Goal: Information Seeking & Learning: Compare options

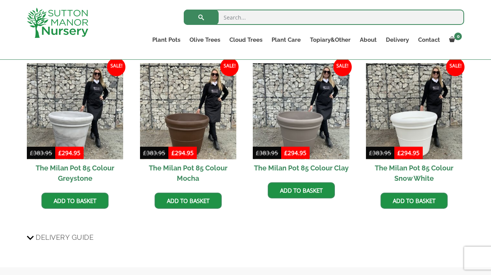
scroll to position [489, 0]
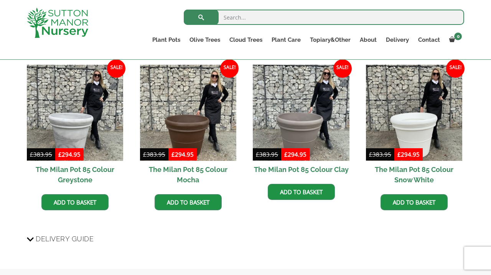
click at [87, 171] on h2 "The Milan Pot 85 Colour Greystone" at bounding box center [75, 175] width 96 height 28
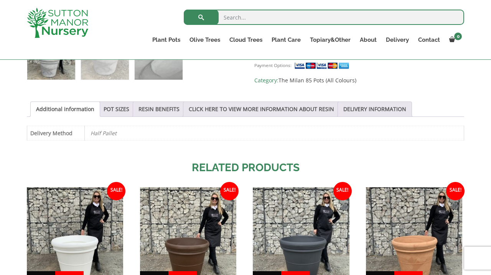
scroll to position [367, 0]
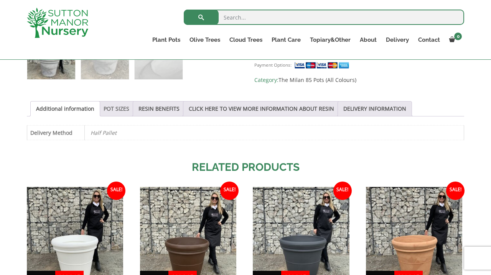
click at [113, 107] on link "POT SIZES" at bounding box center [117, 109] width 26 height 15
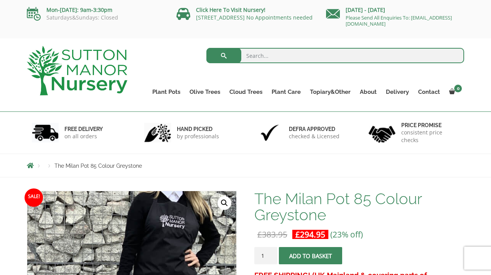
scroll to position [0, 0]
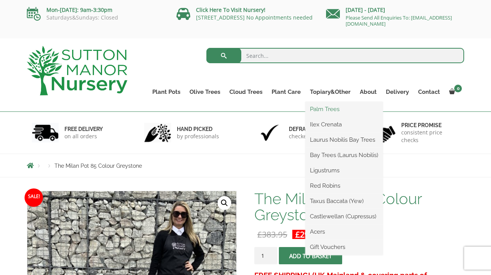
click at [325, 109] on link "Palm Trees" at bounding box center [343, 110] width 77 height 12
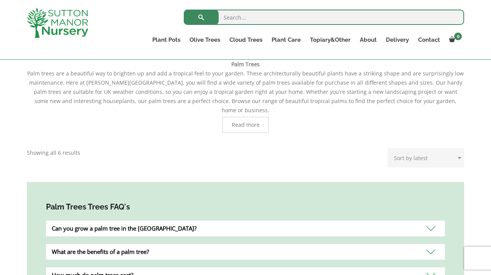
scroll to position [168, 0]
click at [250, 122] on span "Read more" at bounding box center [246, 124] width 28 height 5
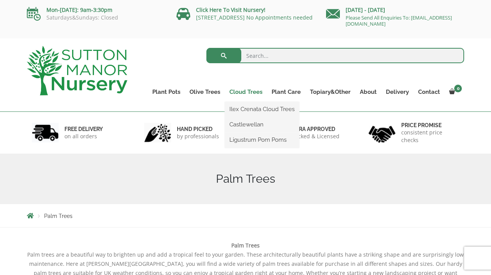
scroll to position [0, 0]
click at [245, 126] on link "Castlewellan" at bounding box center [262, 125] width 74 height 12
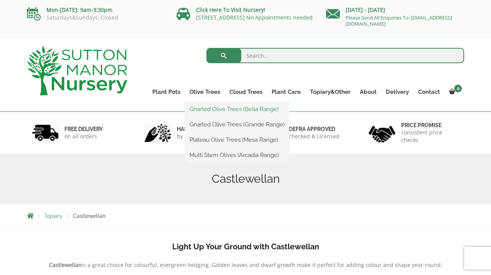
click at [207, 110] on link "Gnarled Olive Trees (Bella Range)" at bounding box center [237, 110] width 104 height 12
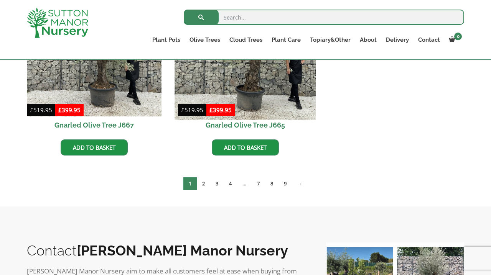
scroll to position [662, 0]
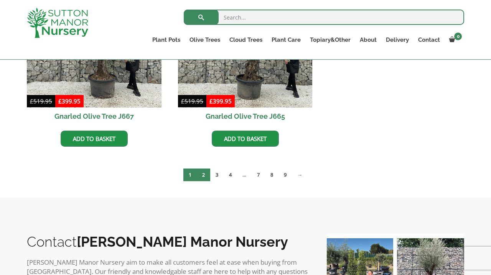
click at [201, 173] on link "2" at bounding box center [203, 175] width 13 height 13
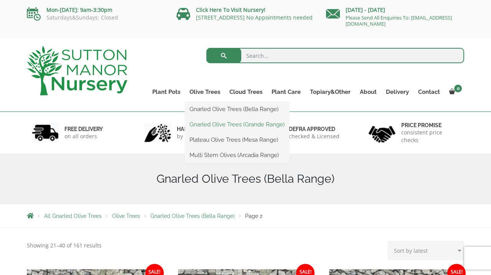
click at [216, 127] on link "Gnarled Olive Trees (Grande Range)" at bounding box center [237, 125] width 104 height 12
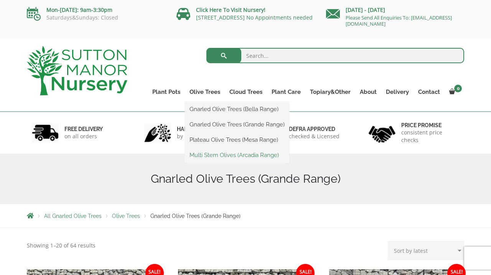
click at [204, 156] on link "Multi Stem Olives (Arcadia Range)" at bounding box center [237, 156] width 104 height 12
